Goal: Task Accomplishment & Management: Manage account settings

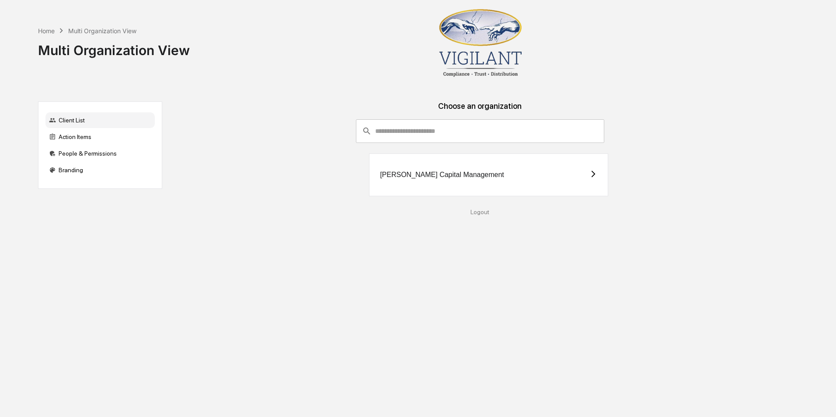
click at [455, 185] on div "[PERSON_NAME] Capital Management" at bounding box center [488, 175] width 239 height 43
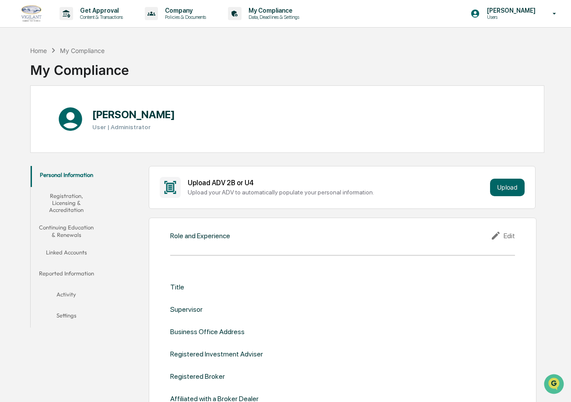
click at [85, 230] on button "Continuing Education & Renewals" at bounding box center [66, 230] width 71 height 25
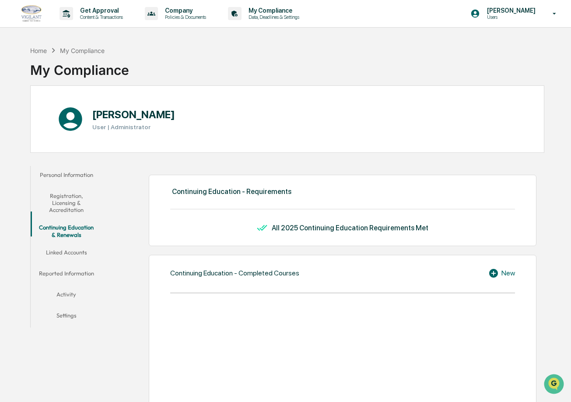
click at [67, 243] on button "Linked Accounts" at bounding box center [66, 253] width 71 height 21
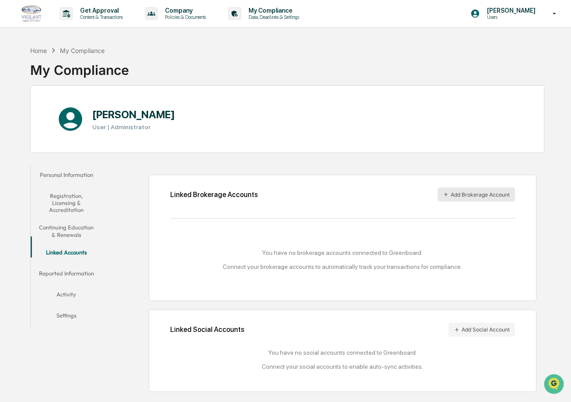
click at [488, 200] on button "Add Brokerage Account" at bounding box center [475, 194] width 77 height 14
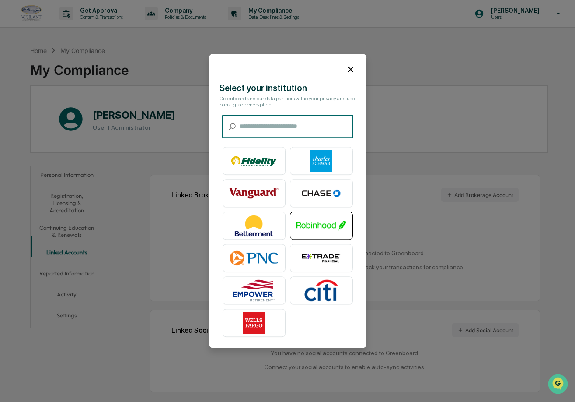
click at [337, 224] on img at bounding box center [322, 226] width 50 height 22
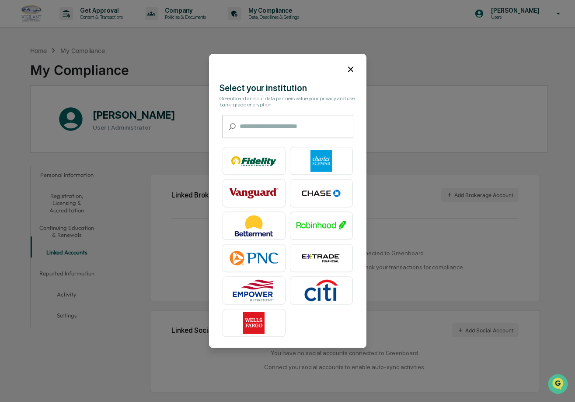
click at [353, 68] on icon at bounding box center [351, 69] width 10 height 10
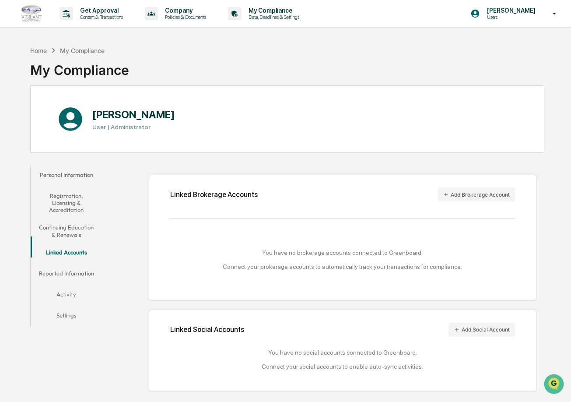
click at [66, 268] on button "Reported Information" at bounding box center [66, 274] width 71 height 21
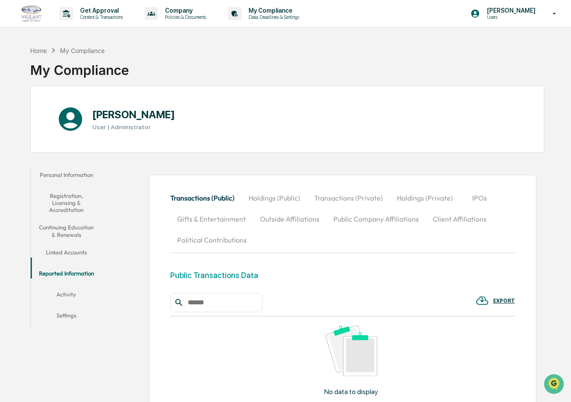
click at [77, 176] on button "Personal Information" at bounding box center [66, 176] width 71 height 21
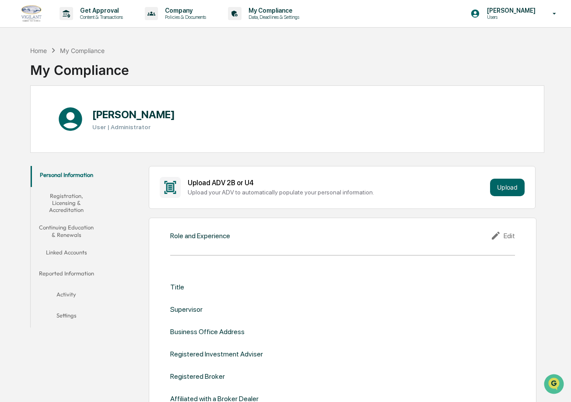
click at [77, 199] on button "Registration, Licensing & Accreditation" at bounding box center [66, 203] width 71 height 32
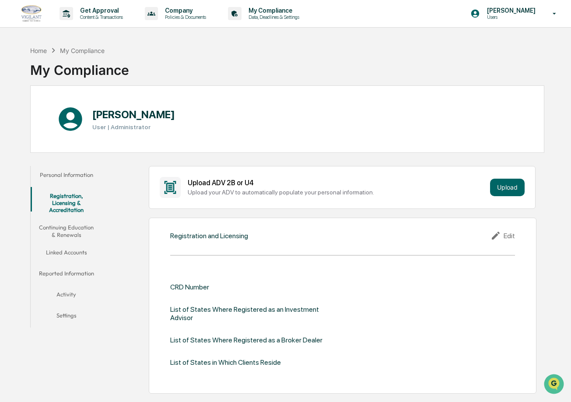
click at [77, 221] on button "Continuing Education & Renewals" at bounding box center [66, 230] width 71 height 25
